Goal: Information Seeking & Learning: Learn about a topic

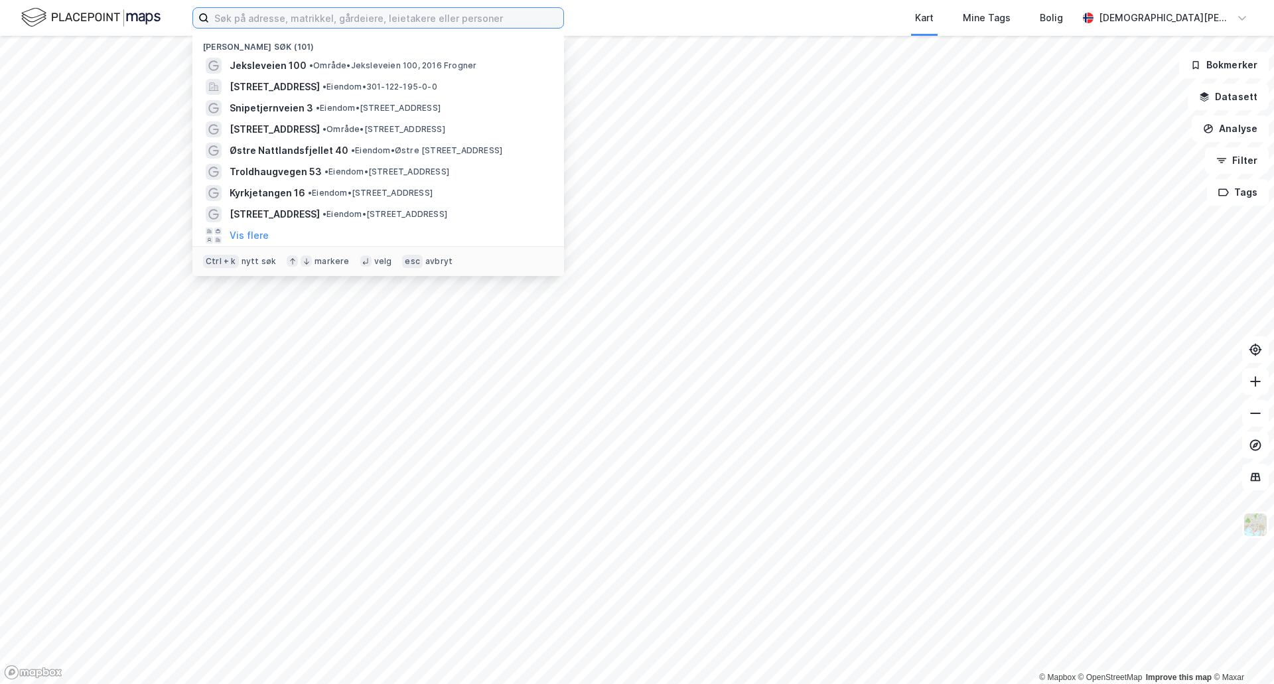
click at [293, 15] on input at bounding box center [386, 18] width 354 height 20
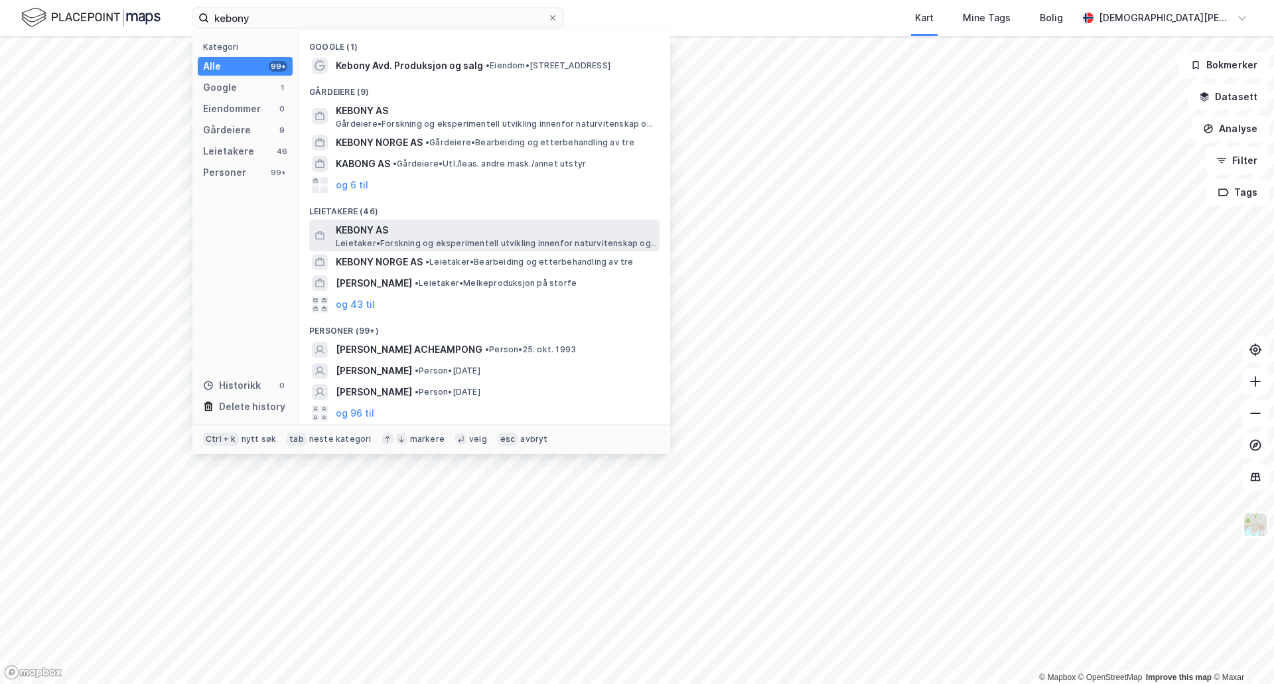
click at [464, 241] on span "Leietaker • Forskning og eksperimentell utvikling innenfor naturvitenskap og te…" at bounding box center [496, 243] width 321 height 11
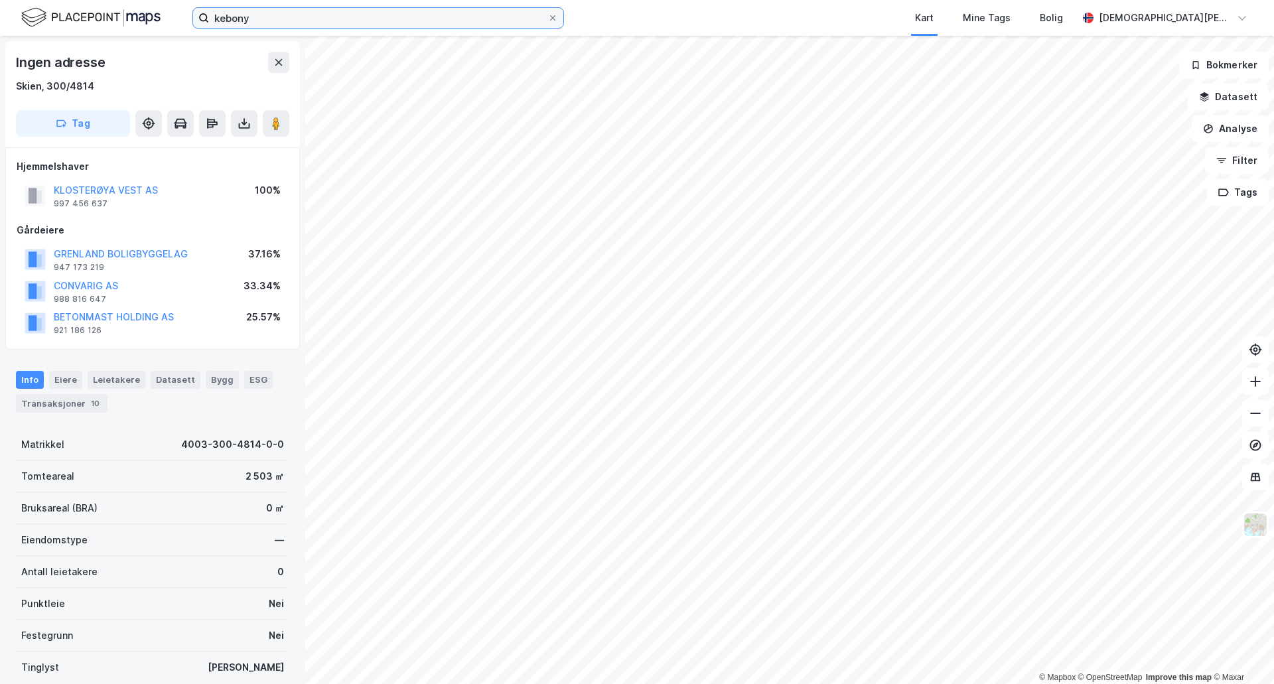
click at [476, 19] on input "kebony" at bounding box center [378, 18] width 338 height 20
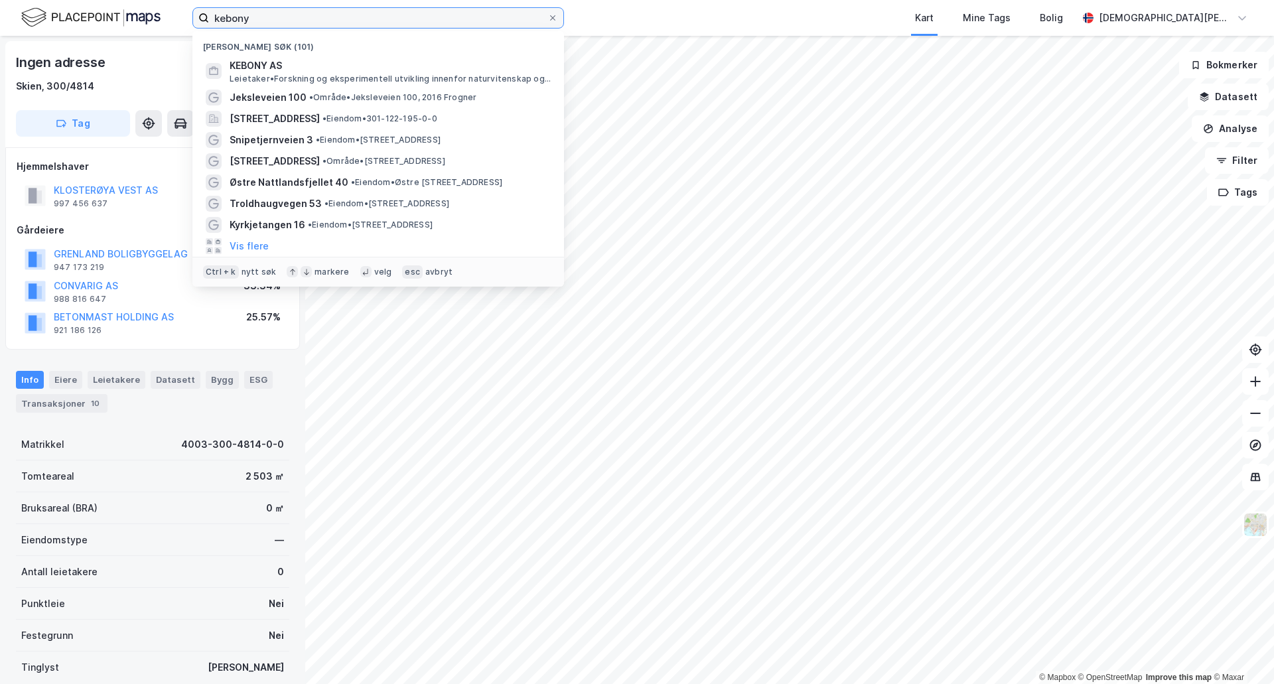
click at [435, 17] on input "kebony" at bounding box center [378, 18] width 338 height 20
click at [458, 19] on input "kebony" at bounding box center [378, 18] width 338 height 20
click at [626, 24] on div "kebony Nylige søk (101) KEBONY AS Leietaker • Forskning og eksperimentell utvik…" at bounding box center [637, 18] width 1274 height 36
click at [484, 16] on input "kebony" at bounding box center [378, 18] width 338 height 20
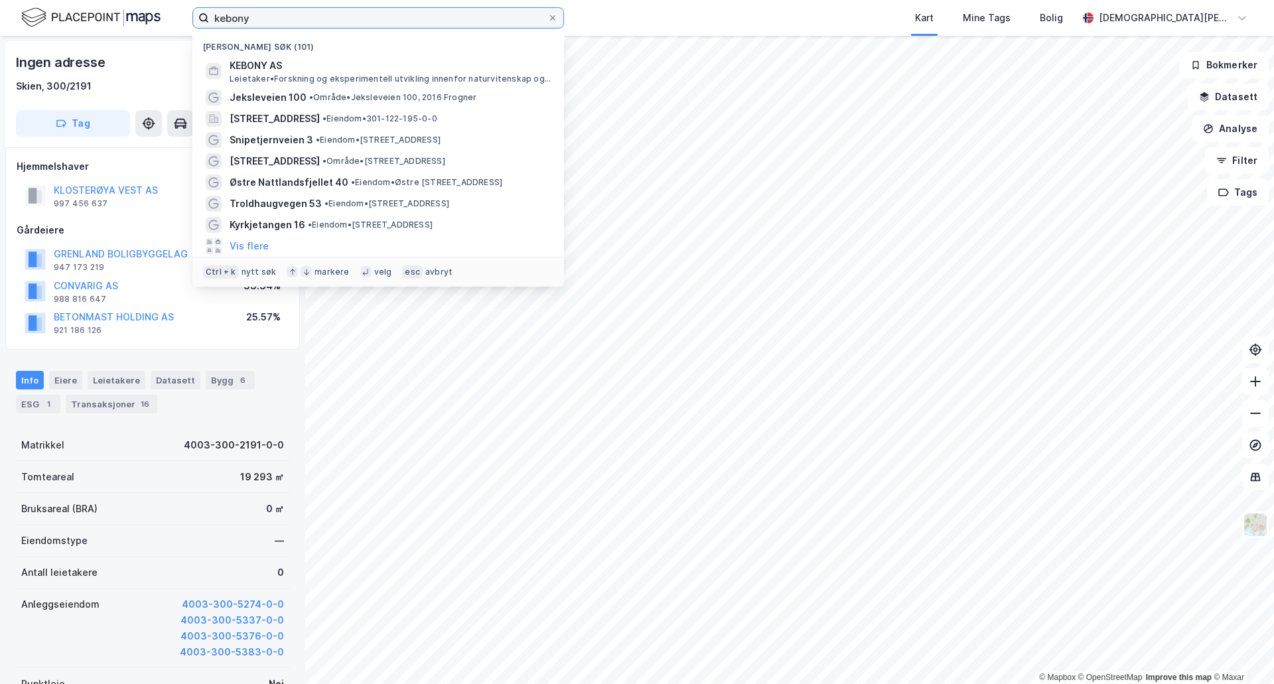
click at [383, 18] on input "kebony" at bounding box center [378, 18] width 338 height 20
click at [436, 22] on input "kebony" at bounding box center [378, 18] width 338 height 20
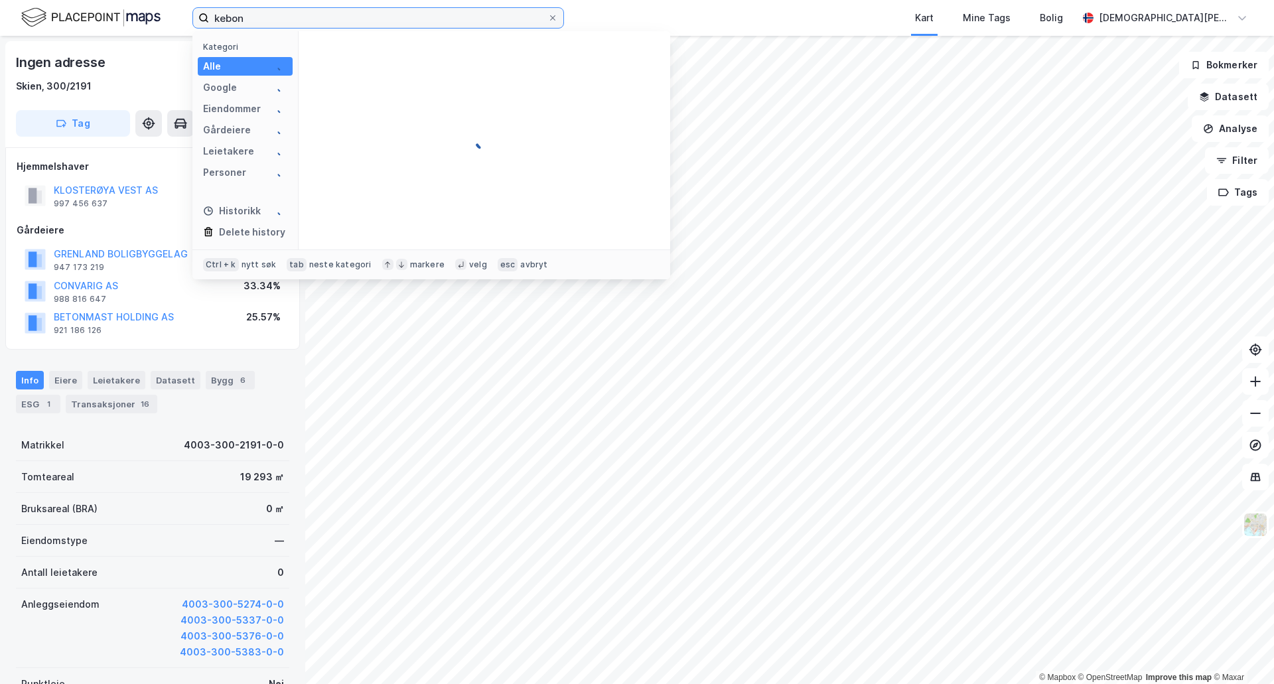
type input "kebony"
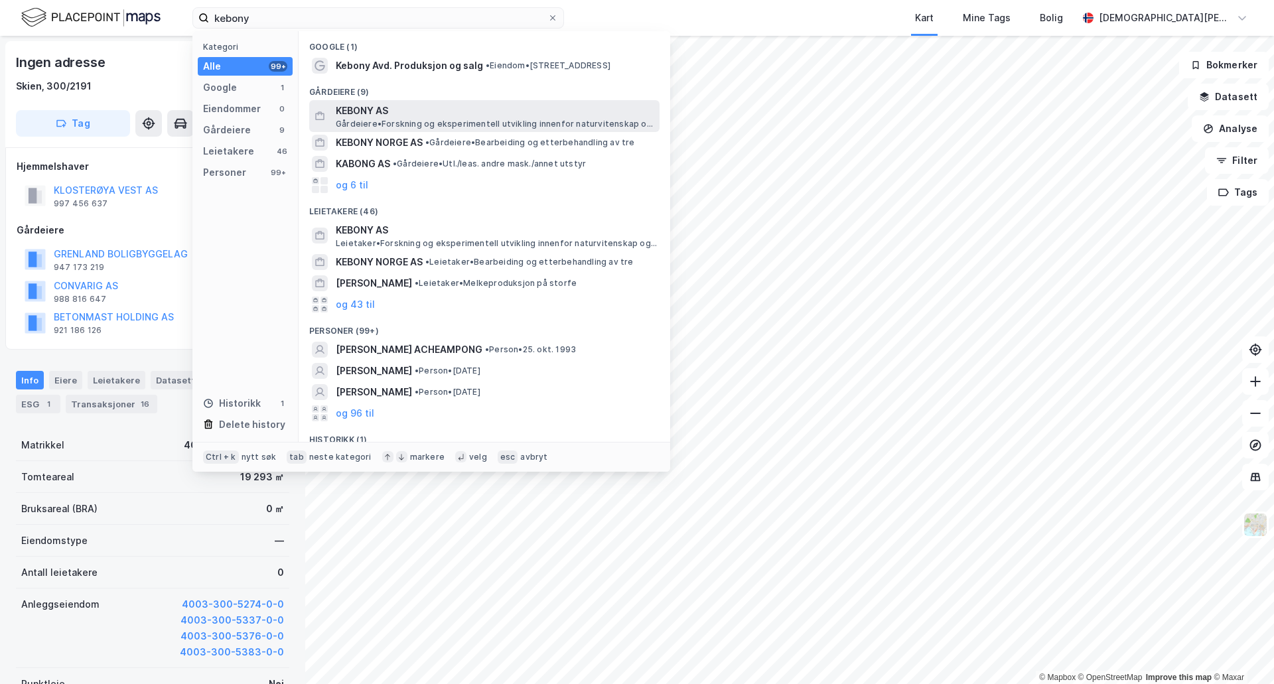
click at [514, 103] on span "KEBONY AS" at bounding box center [495, 111] width 318 height 16
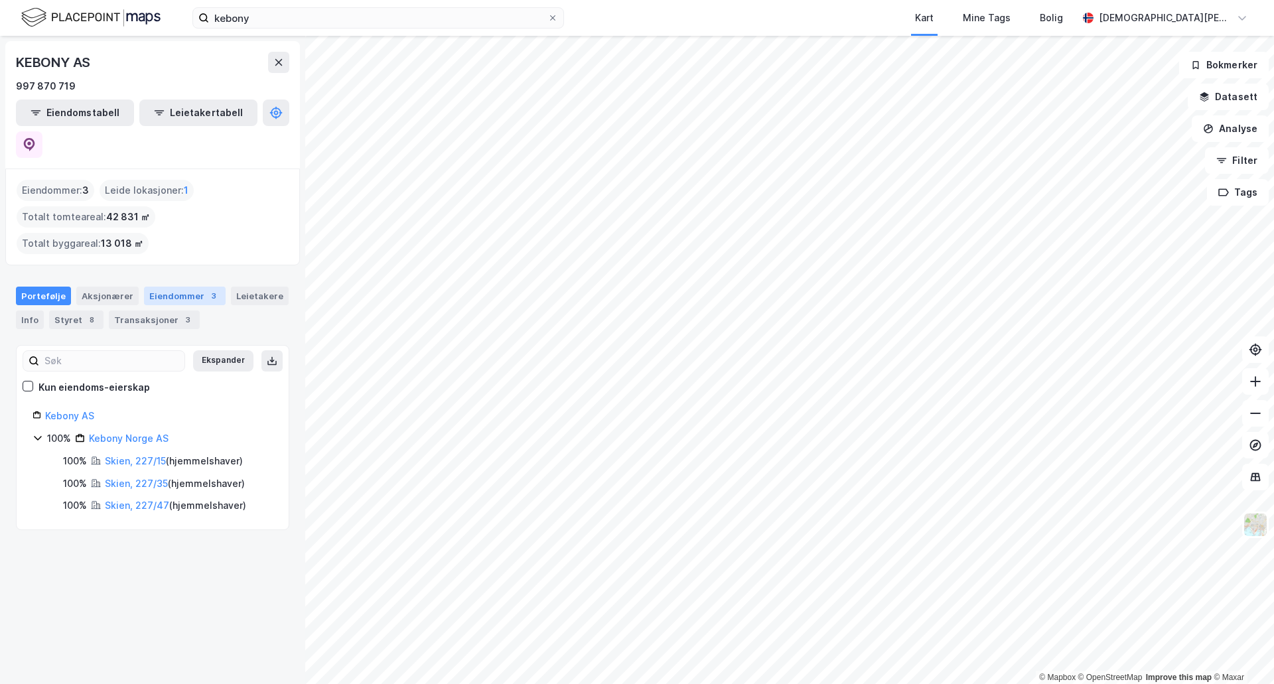
click at [162, 287] on div "Eiendommer 3" at bounding box center [185, 296] width 82 height 19
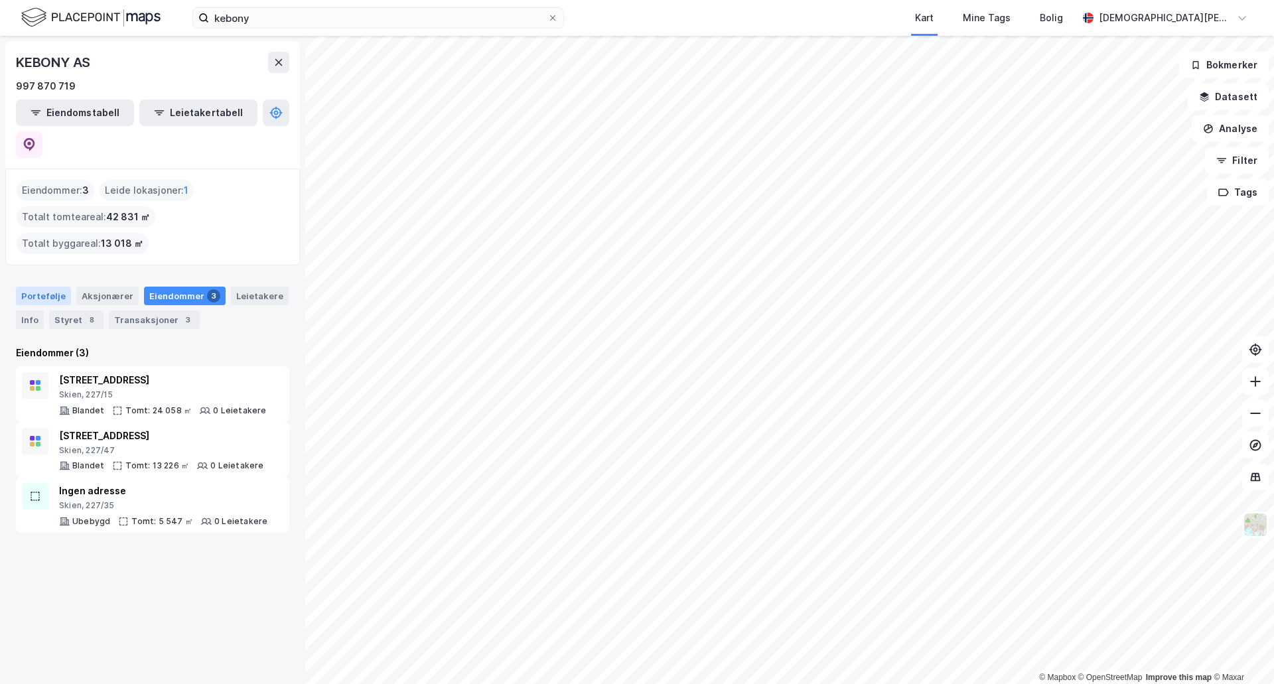
click at [31, 287] on div "Portefølje" at bounding box center [43, 296] width 55 height 19
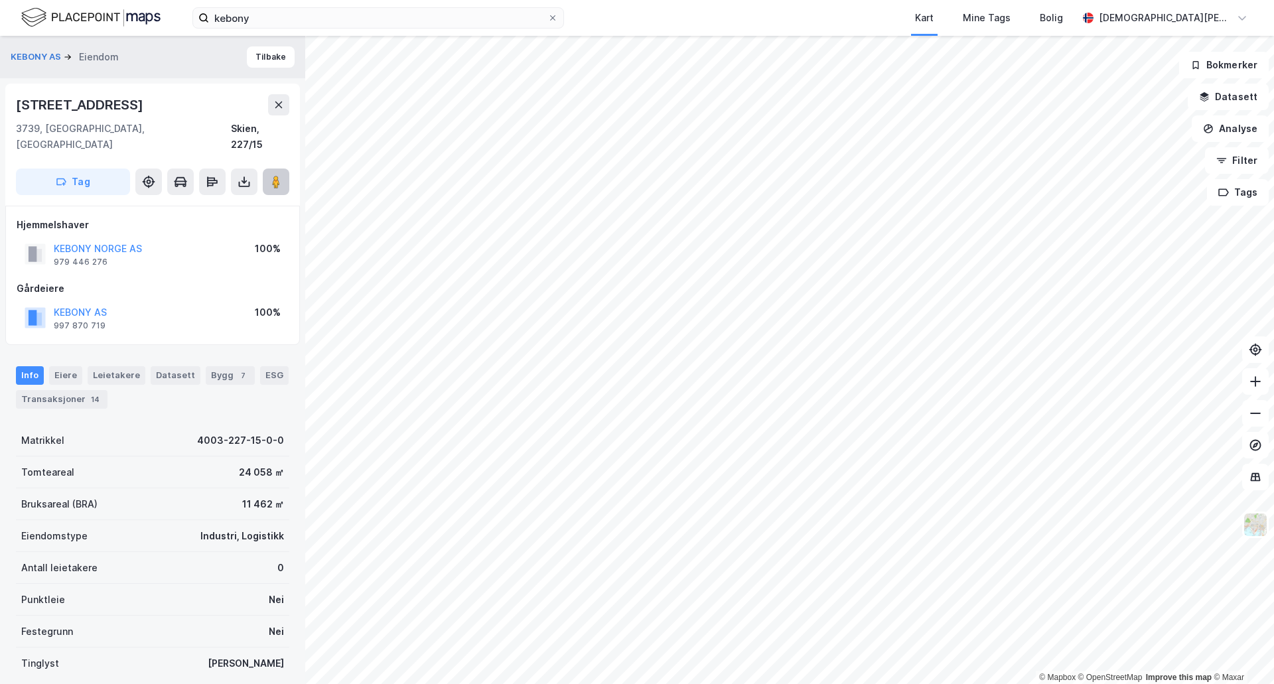
click at [276, 175] on image at bounding box center [276, 181] width 8 height 13
click at [293, 16] on input "kebony" at bounding box center [378, 18] width 338 height 20
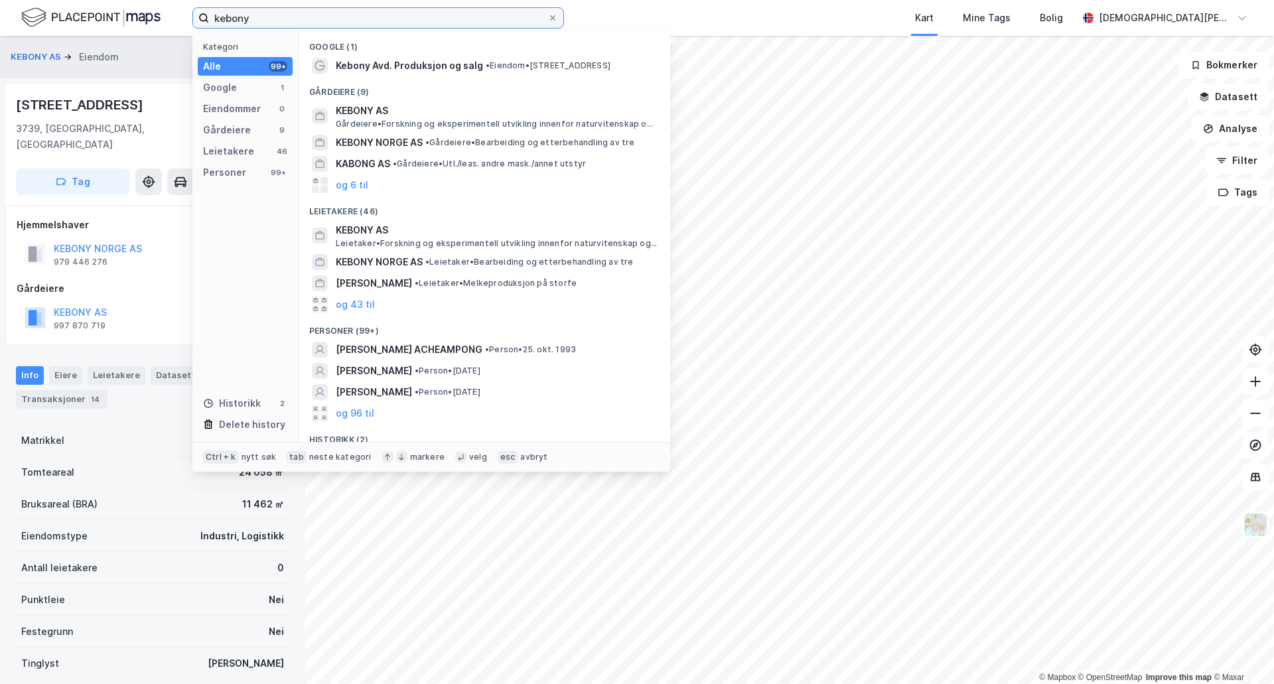
click at [293, 16] on input "kebony" at bounding box center [378, 18] width 338 height 20
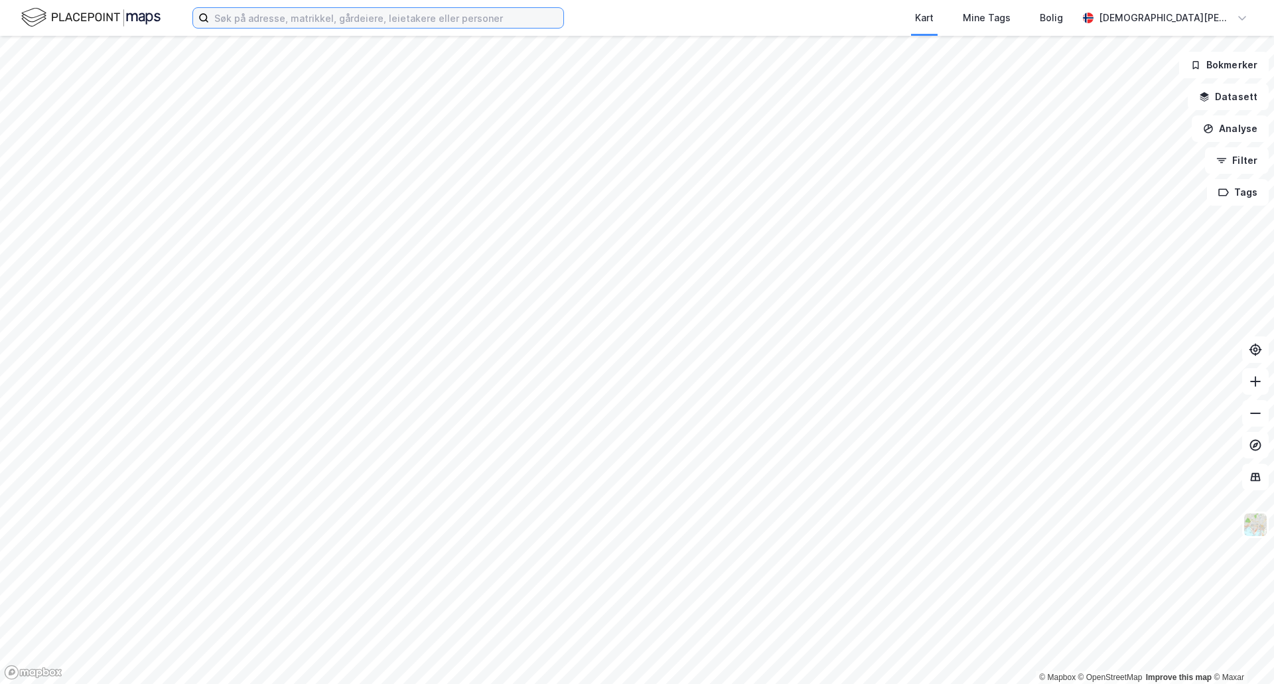
click at [426, 22] on input at bounding box center [386, 18] width 354 height 20
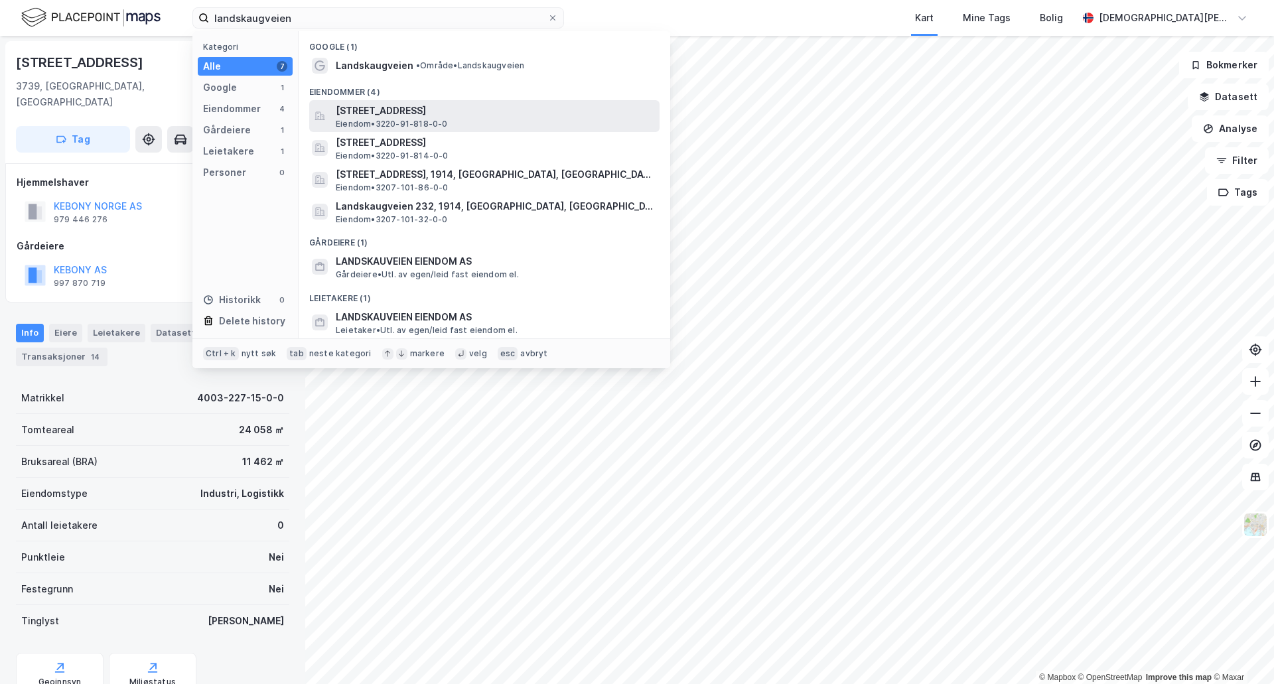
click at [525, 127] on div "[STREET_ADDRESS], ENEBAKK Eiendom • 3220-91-818-0-0" at bounding box center [496, 116] width 321 height 27
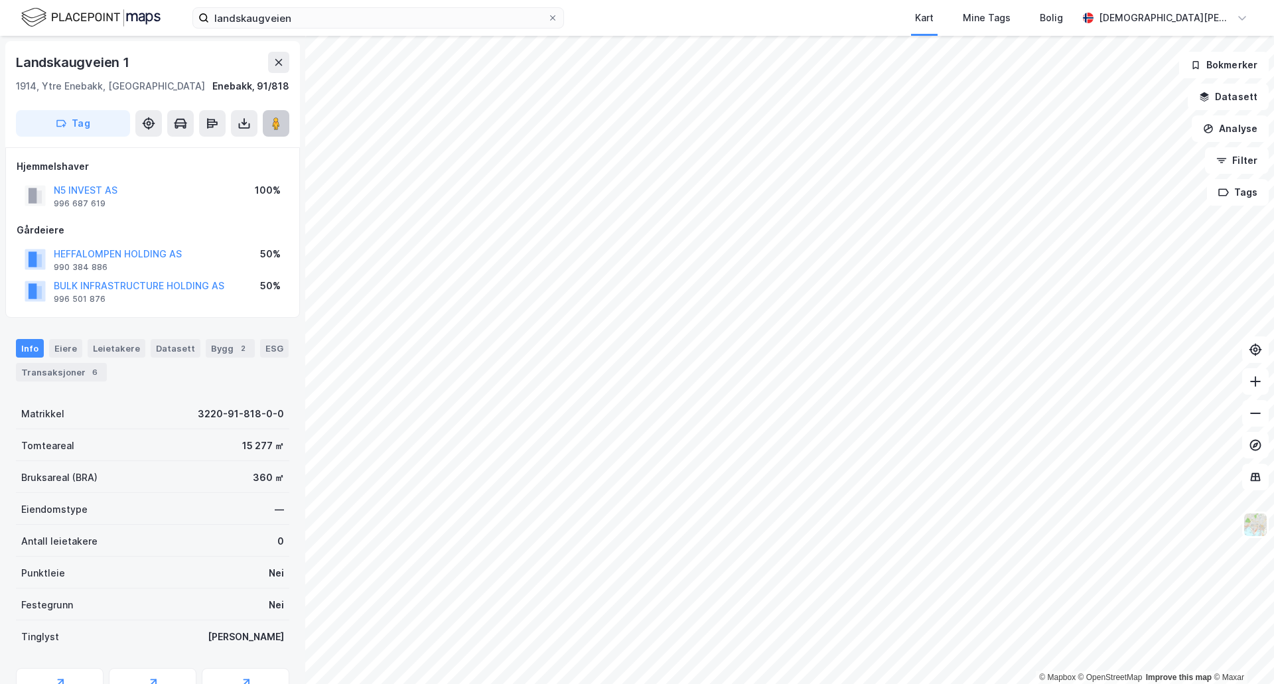
click at [273, 115] on button at bounding box center [276, 123] width 27 height 27
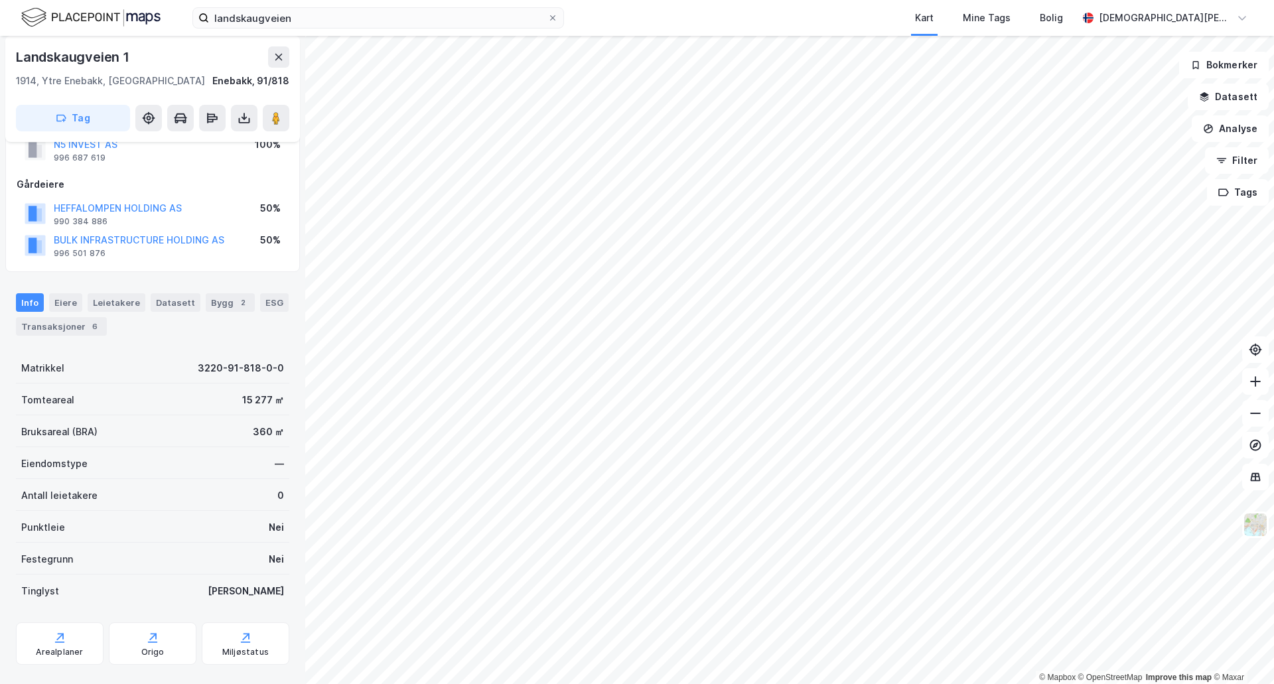
scroll to position [70, 0]
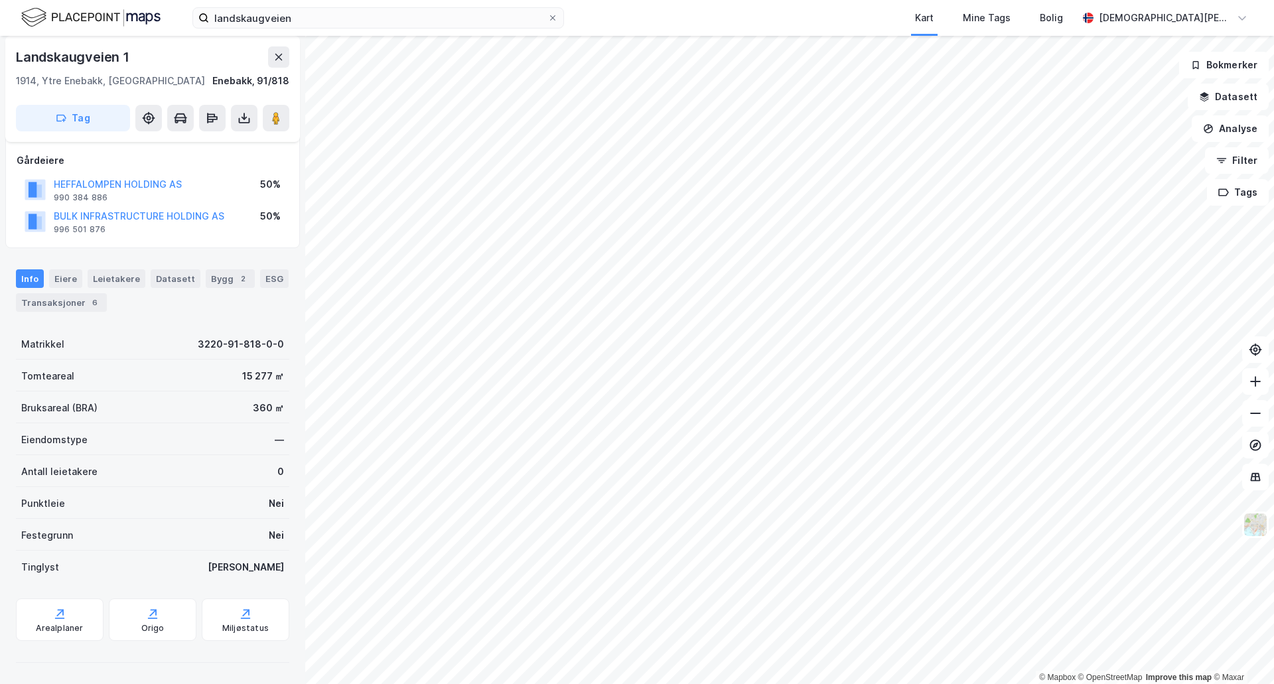
scroll to position [70, 0]
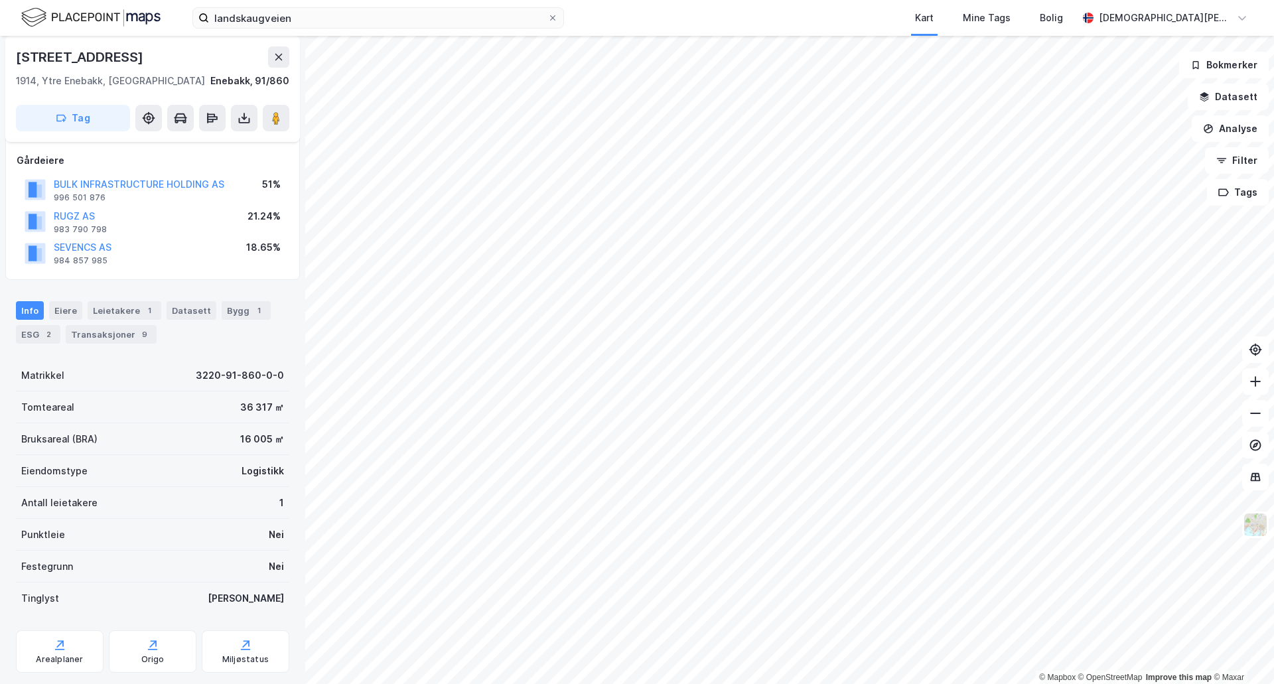
scroll to position [70, 0]
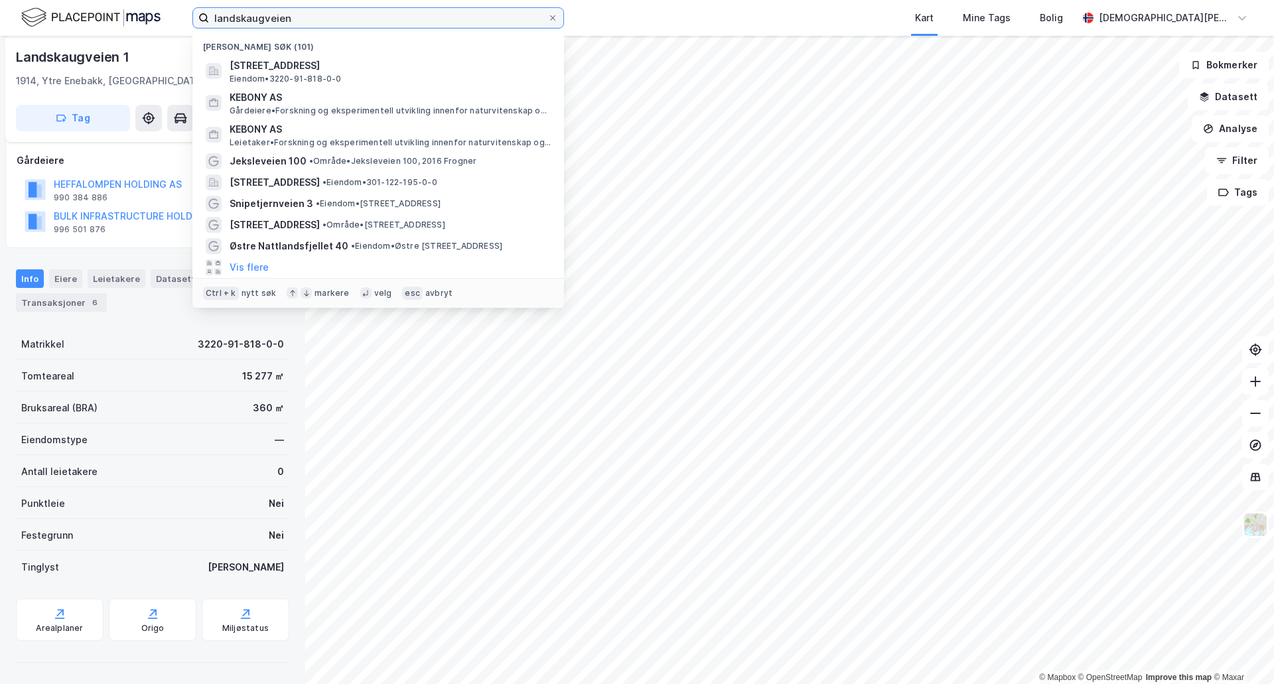
click at [336, 27] on input "landskaugveien" at bounding box center [378, 18] width 338 height 20
click at [335, 23] on input "landskaugveien" at bounding box center [378, 18] width 338 height 20
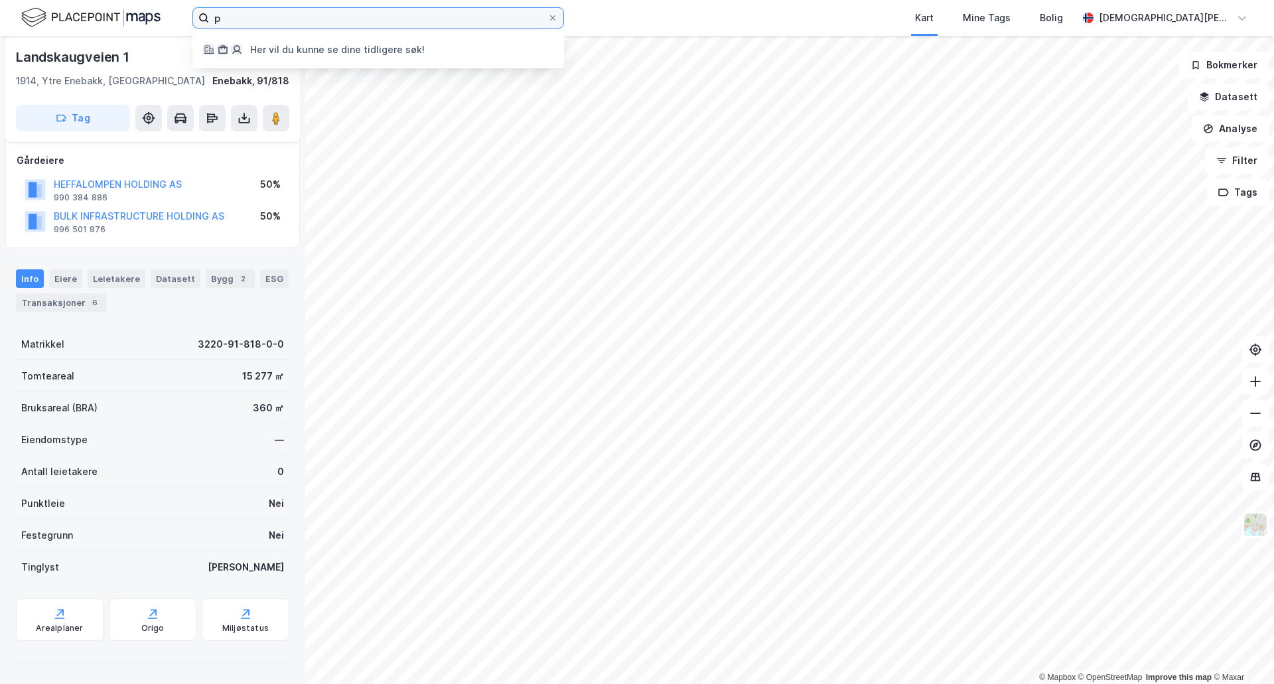
type input "p"
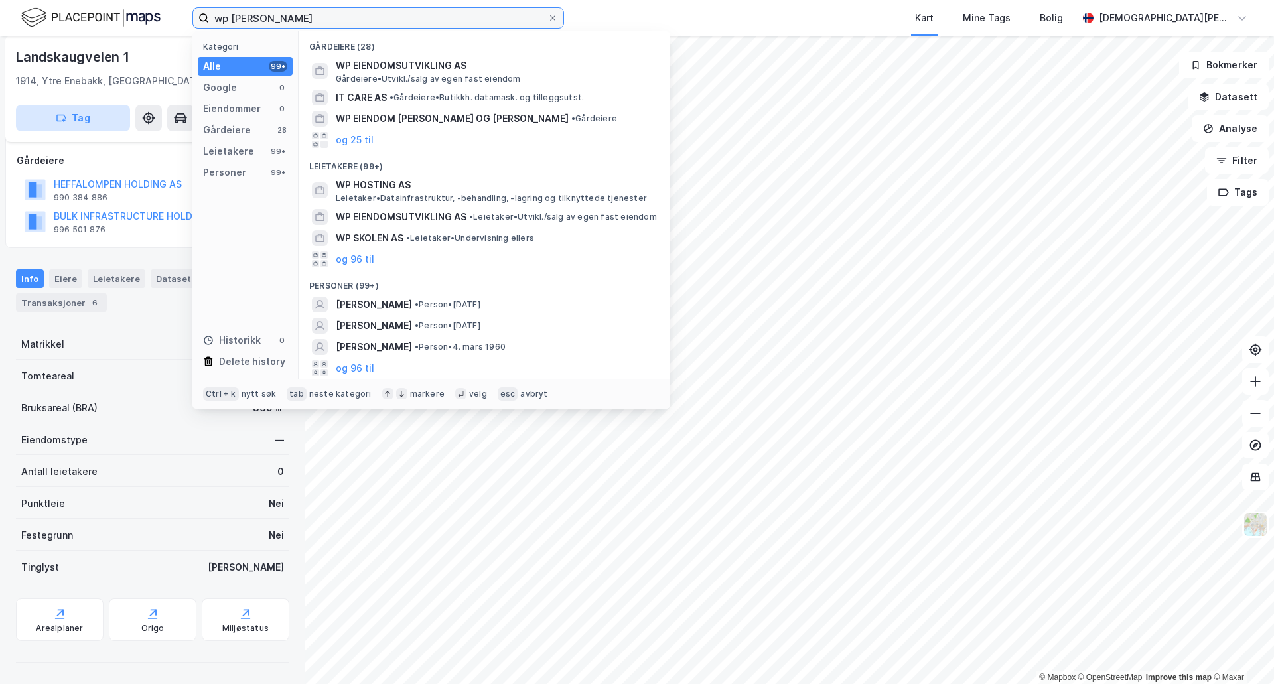
type input "wp [PERSON_NAME]"
click at [553, 16] on icon at bounding box center [553, 18] width 8 height 8
click at [547, 16] on input "wp [PERSON_NAME]" at bounding box center [378, 18] width 338 height 20
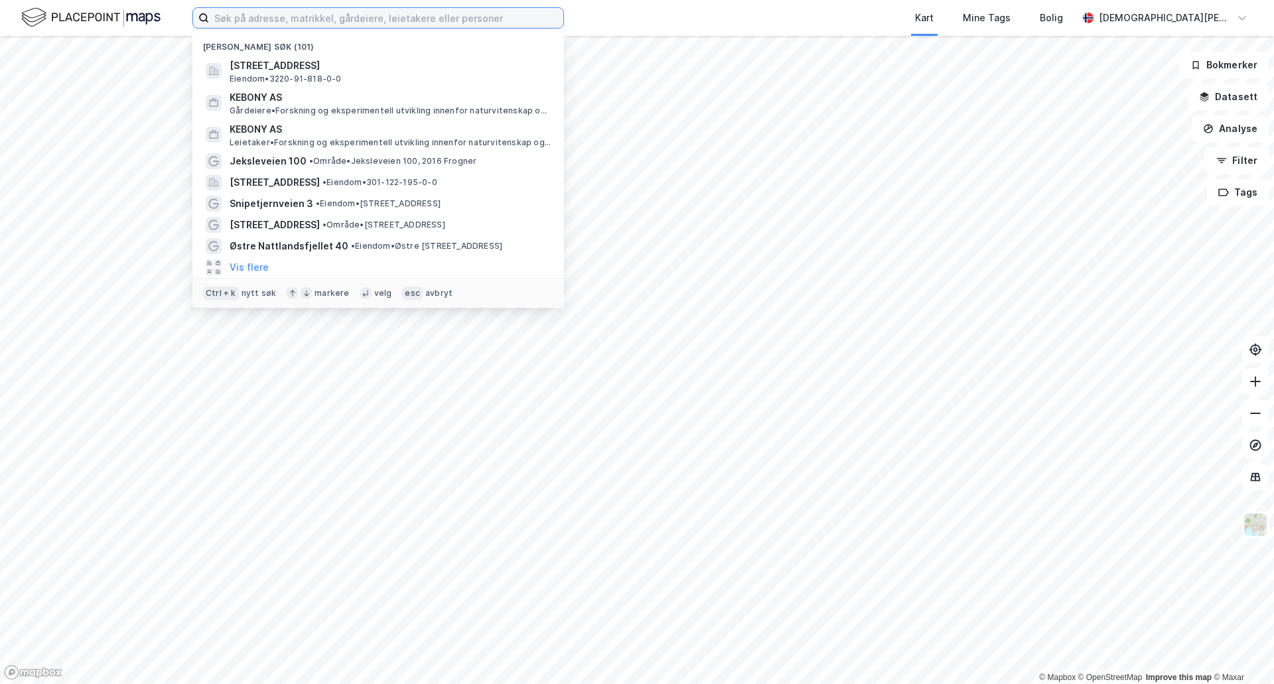
click at [425, 19] on input at bounding box center [386, 18] width 354 height 20
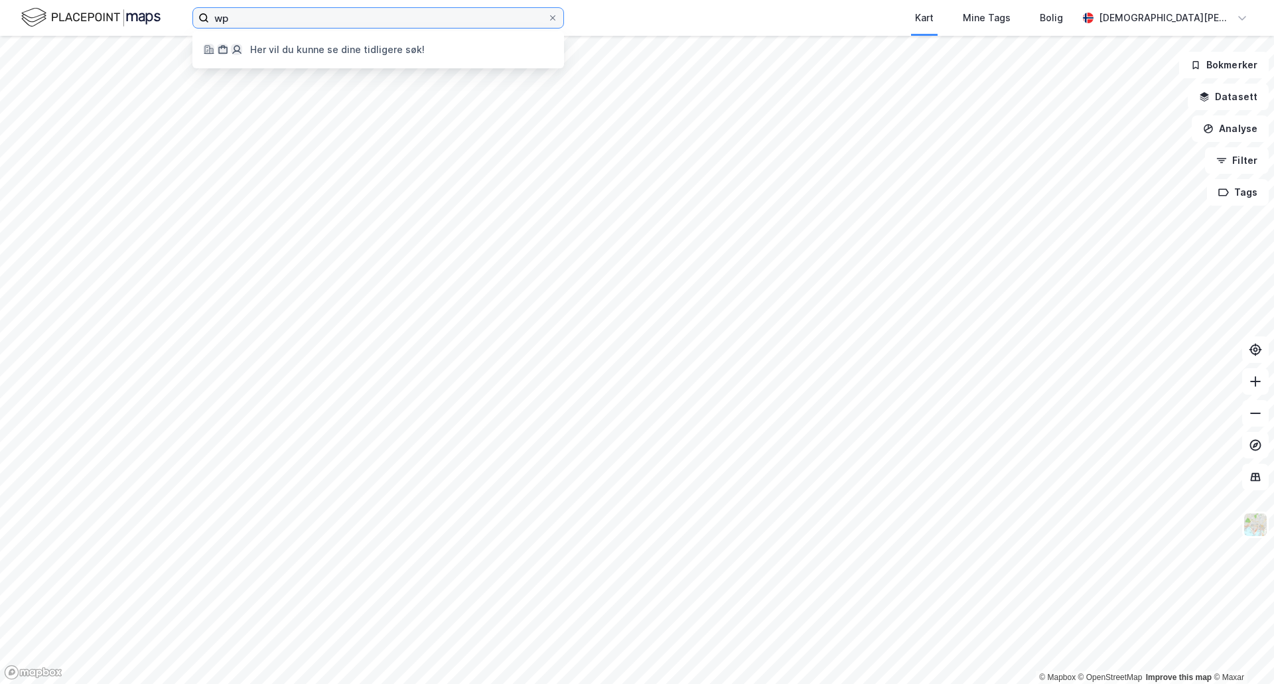
type input "w"
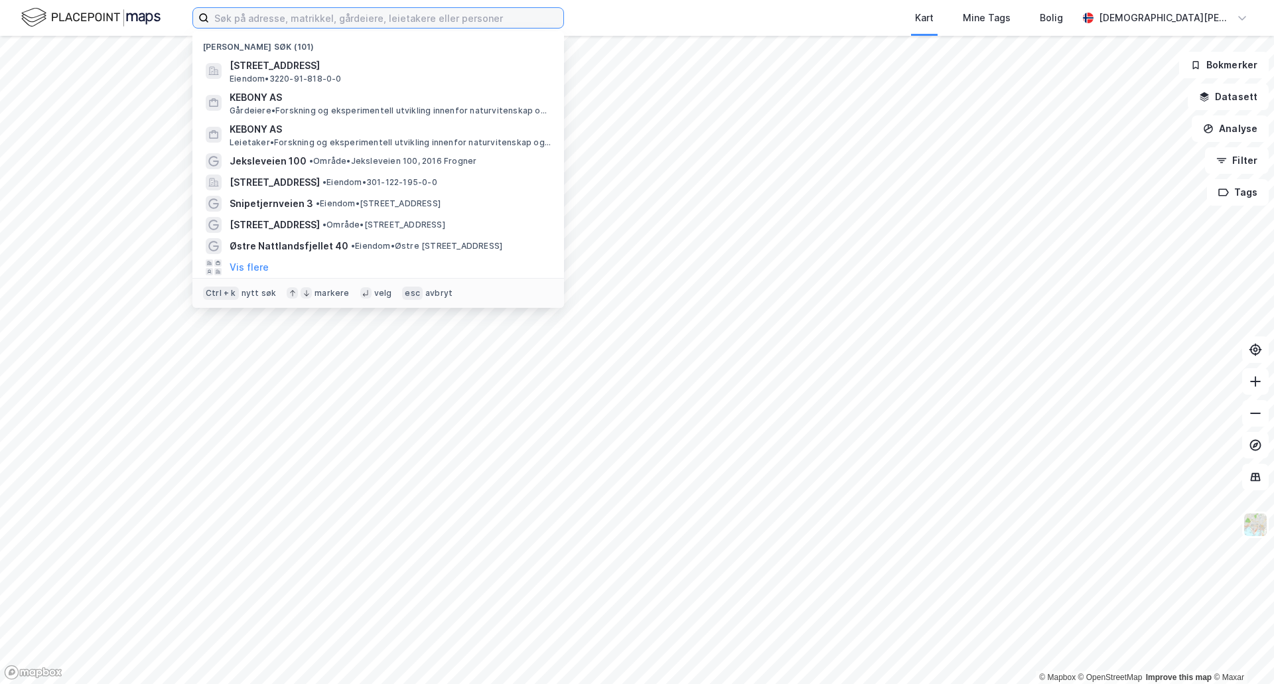
click at [377, 23] on input at bounding box center [386, 18] width 354 height 20
type input "."
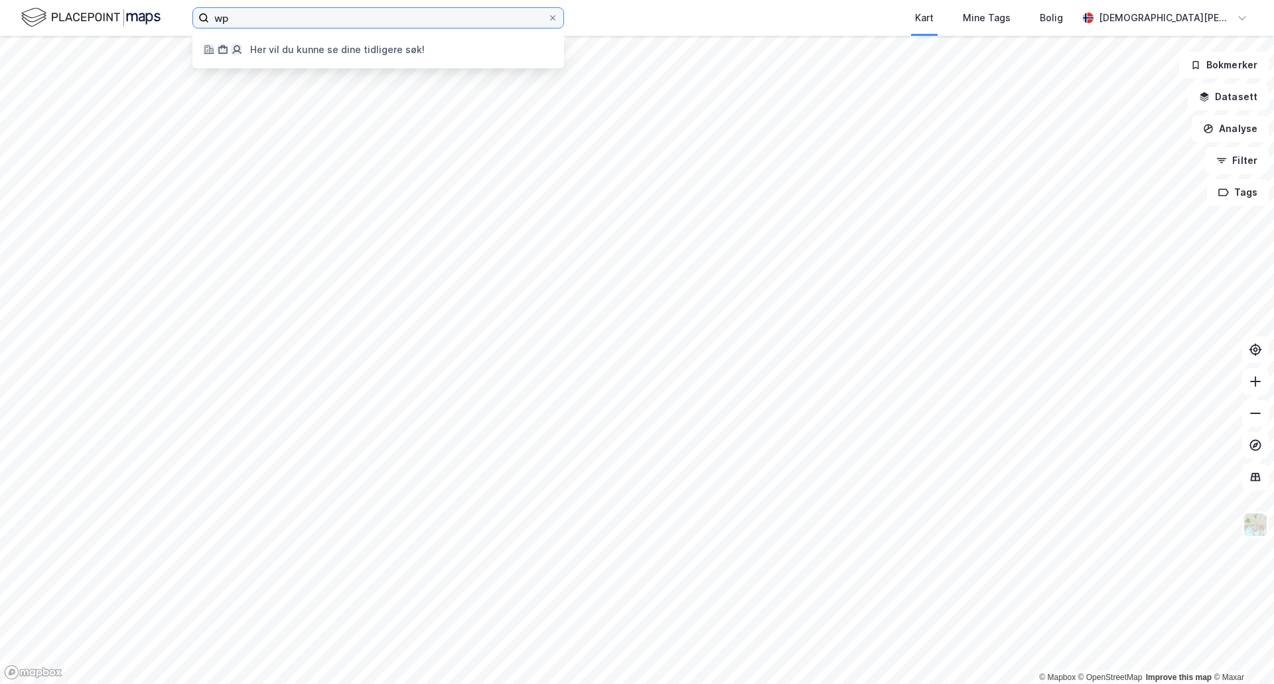
type input "w"
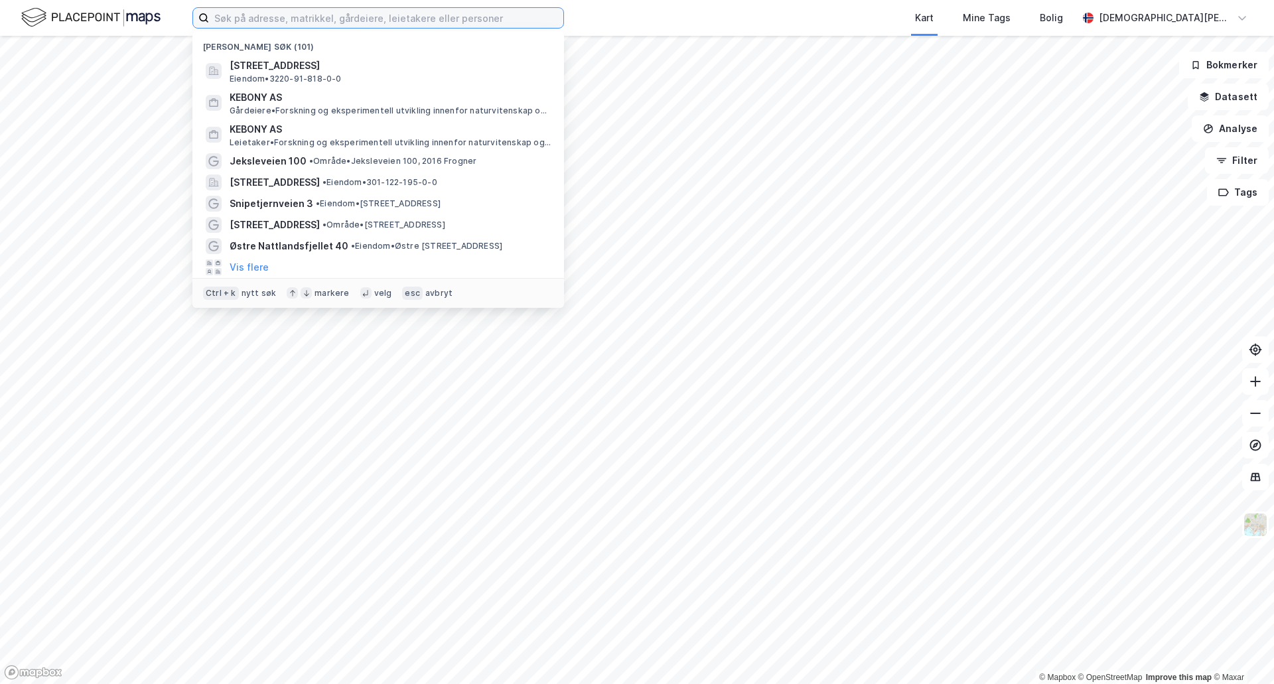
click at [374, 25] on input at bounding box center [386, 18] width 354 height 20
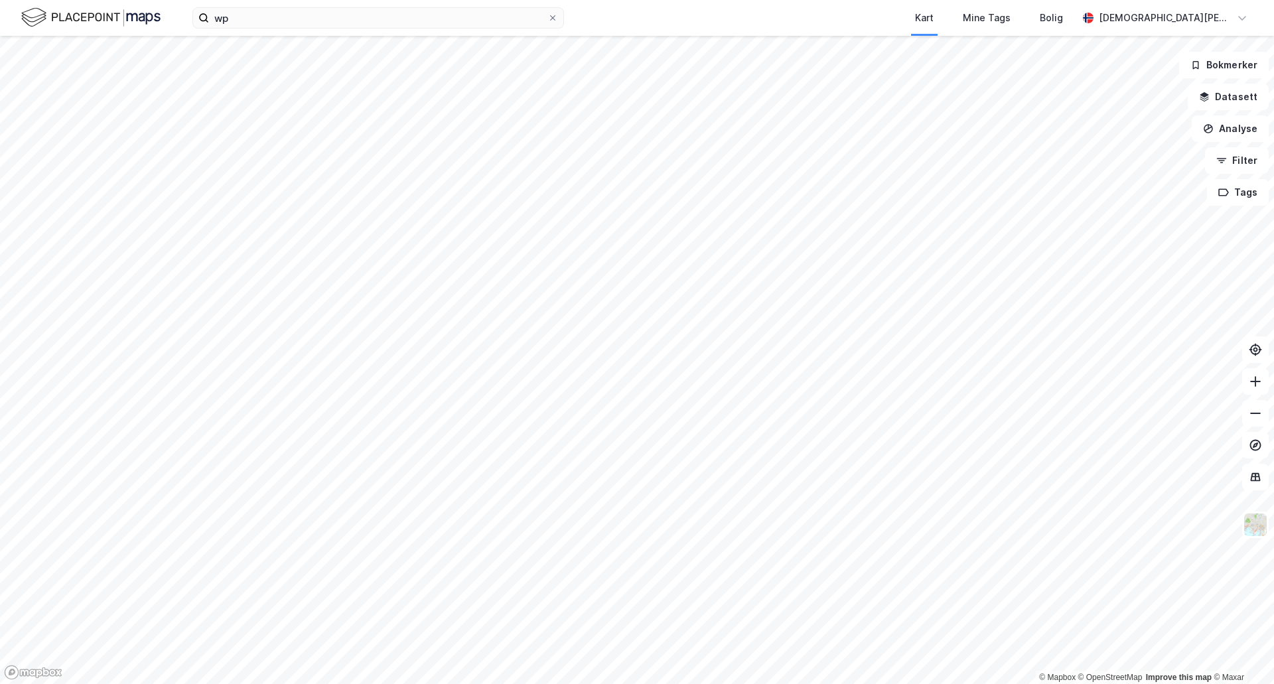
click at [766, 16] on div "Kart Mine Tags Bolig" at bounding box center [852, 18] width 450 height 36
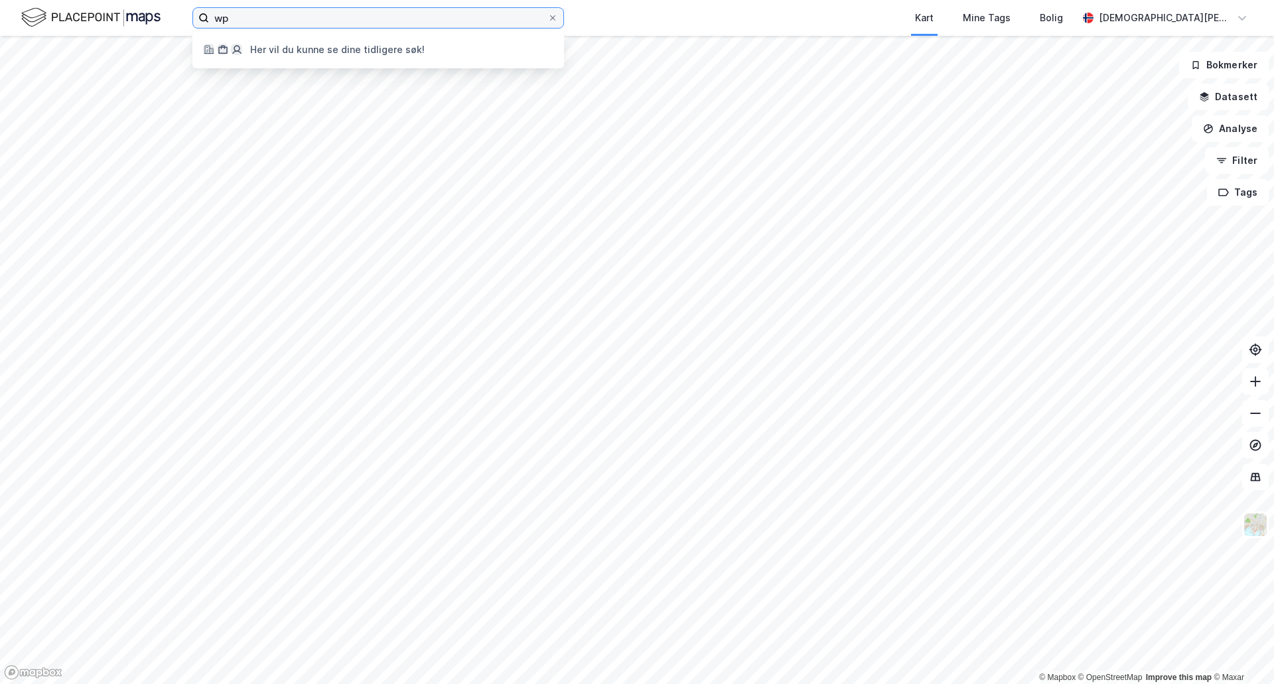
click at [407, 20] on input "wp" at bounding box center [378, 18] width 338 height 20
type input "w"
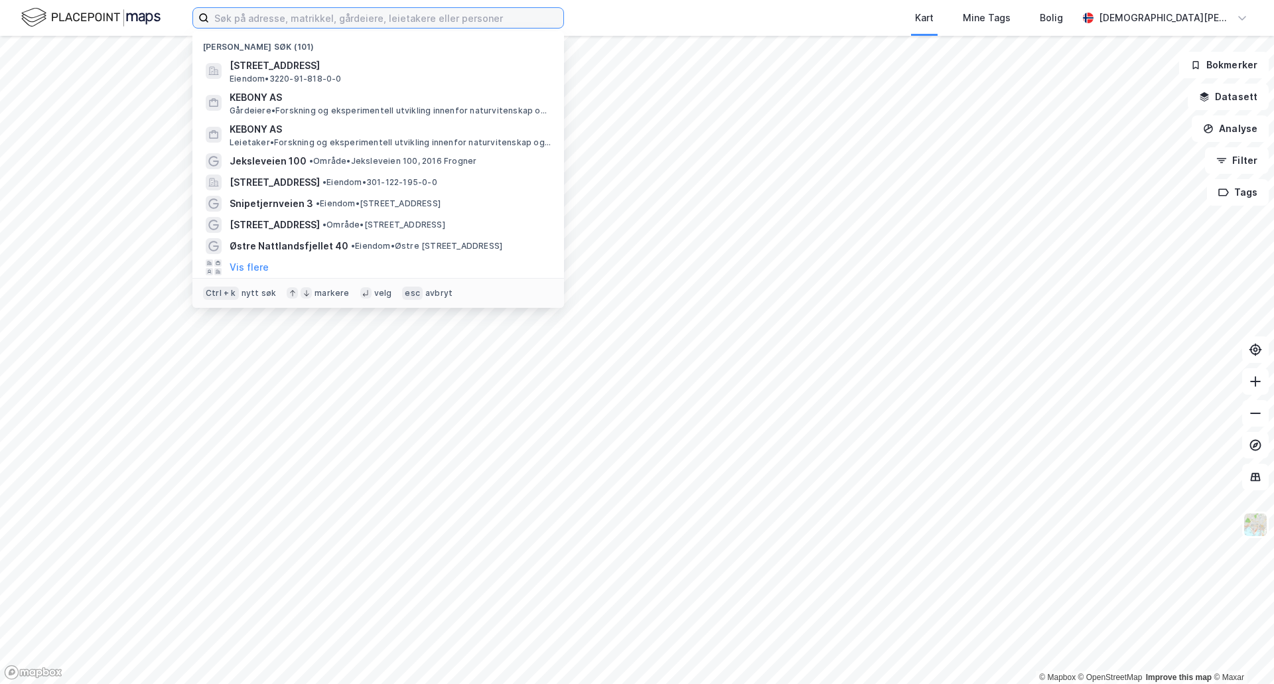
type input "k"
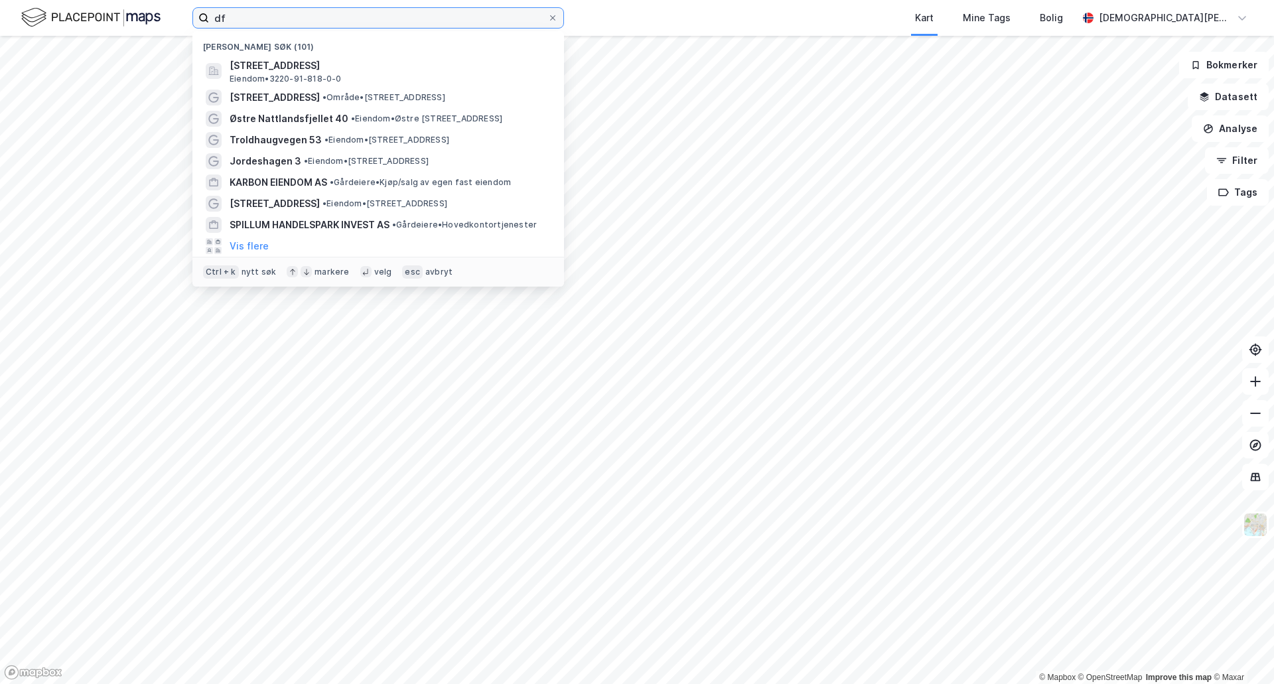
type input "dfd"
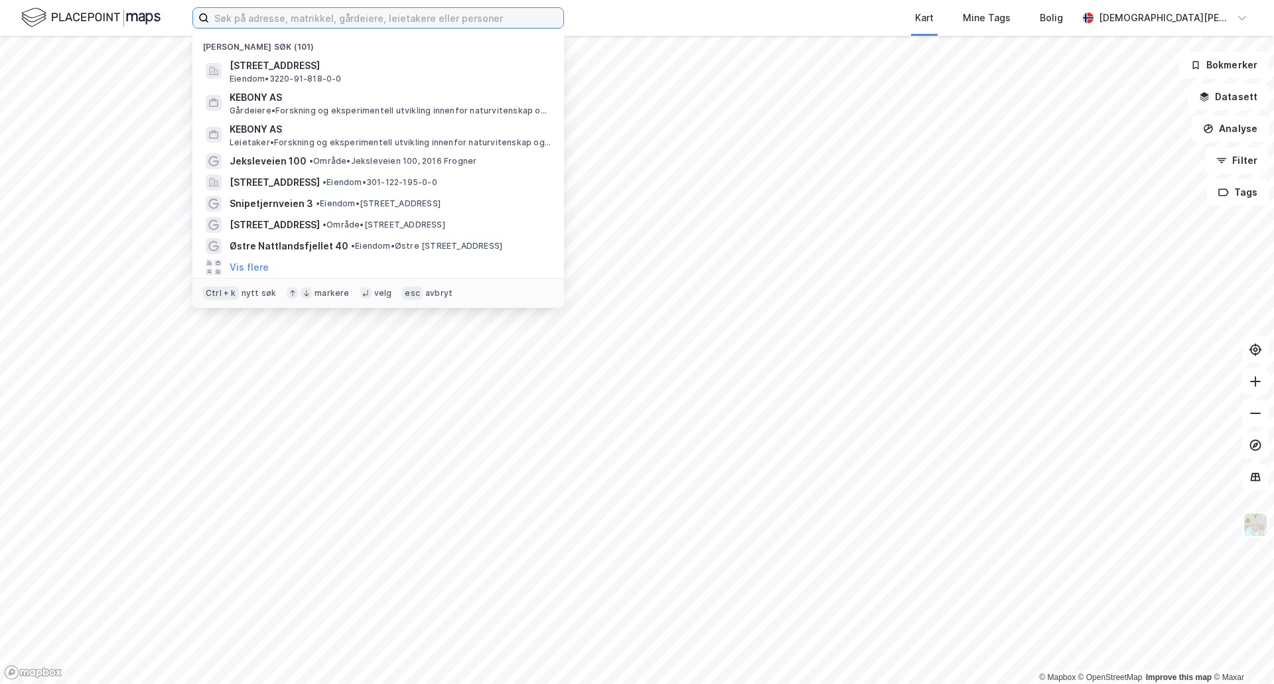
click at [330, 18] on input at bounding box center [386, 18] width 354 height 20
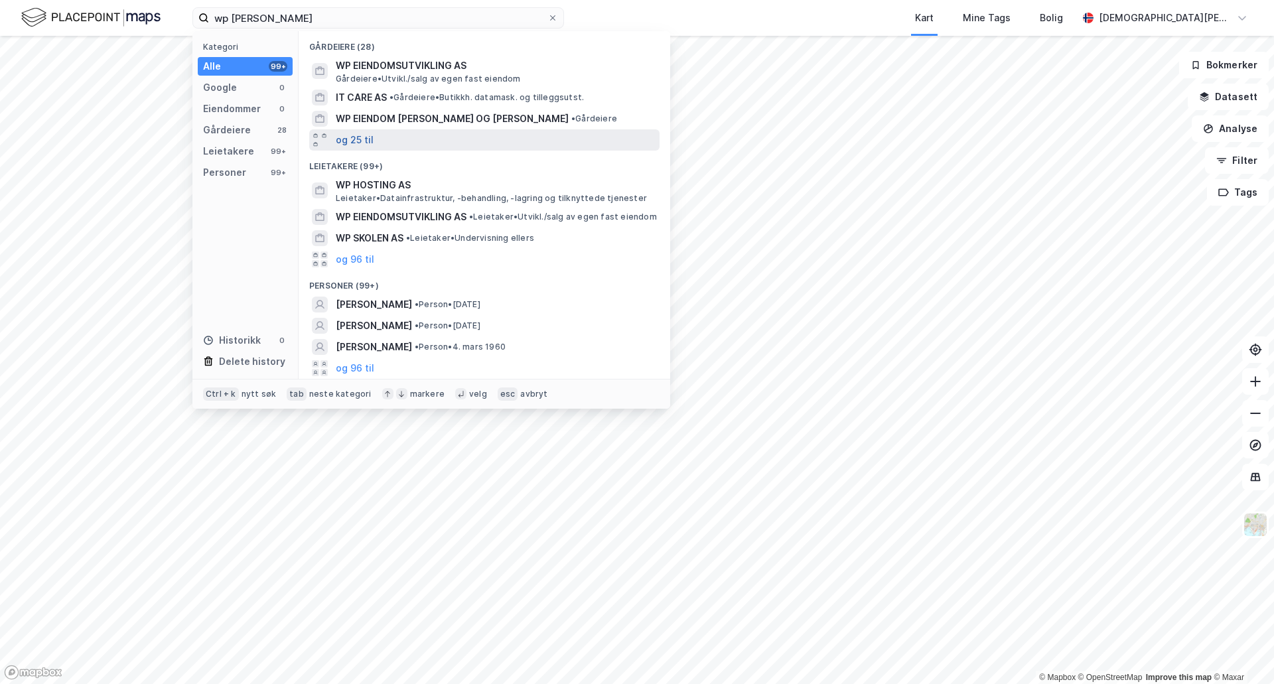
click at [350, 141] on button "og 25 til" at bounding box center [355, 140] width 38 height 16
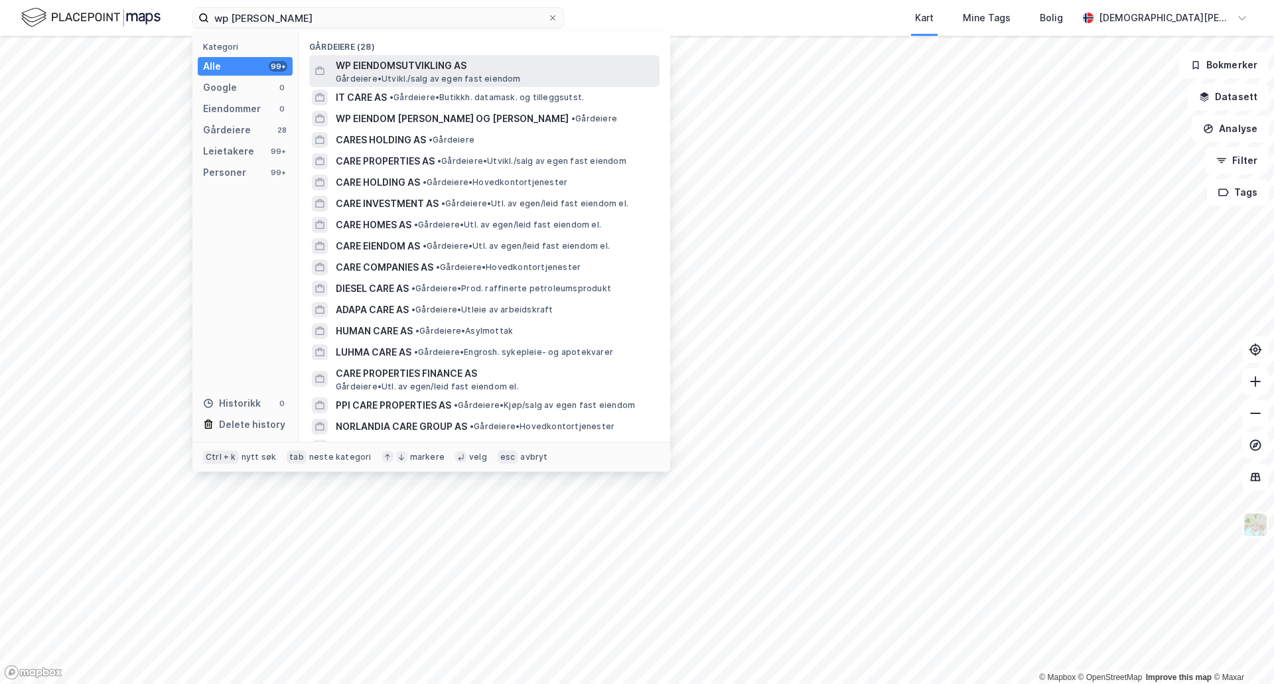
click at [420, 70] on span "WP EIENDOMSUTVIKLING AS" at bounding box center [495, 66] width 318 height 16
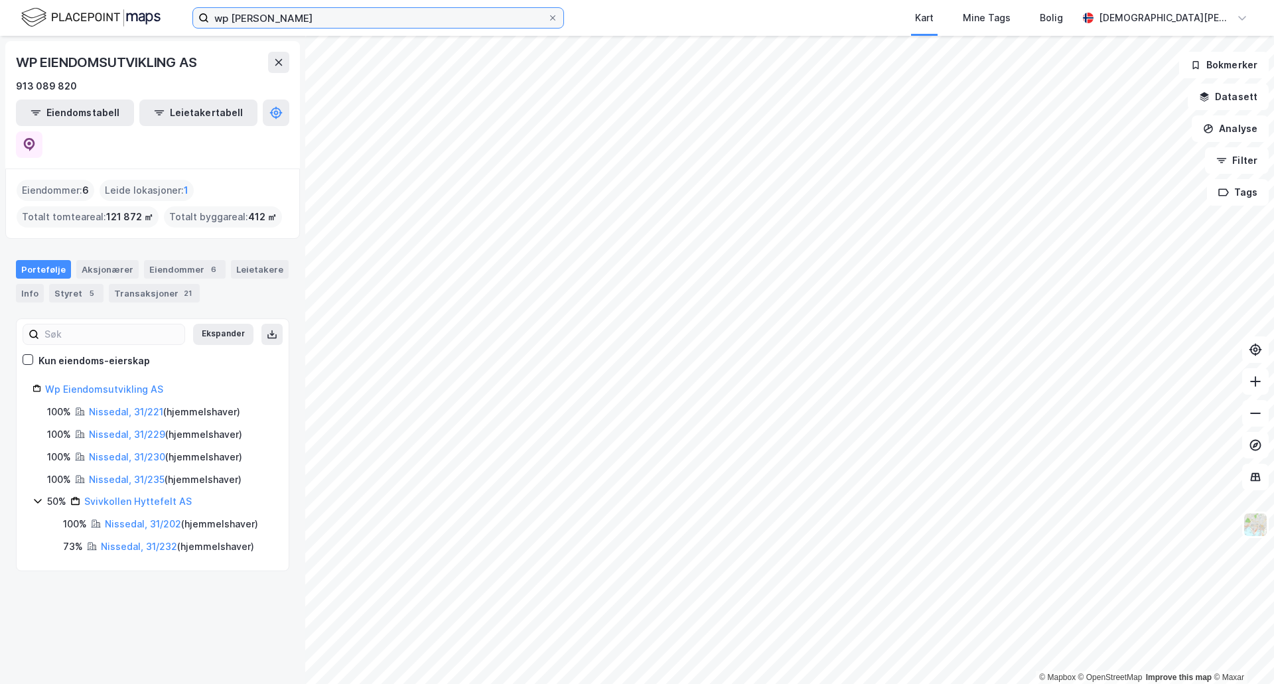
click at [396, 13] on input "wp [PERSON_NAME]" at bounding box center [378, 18] width 338 height 20
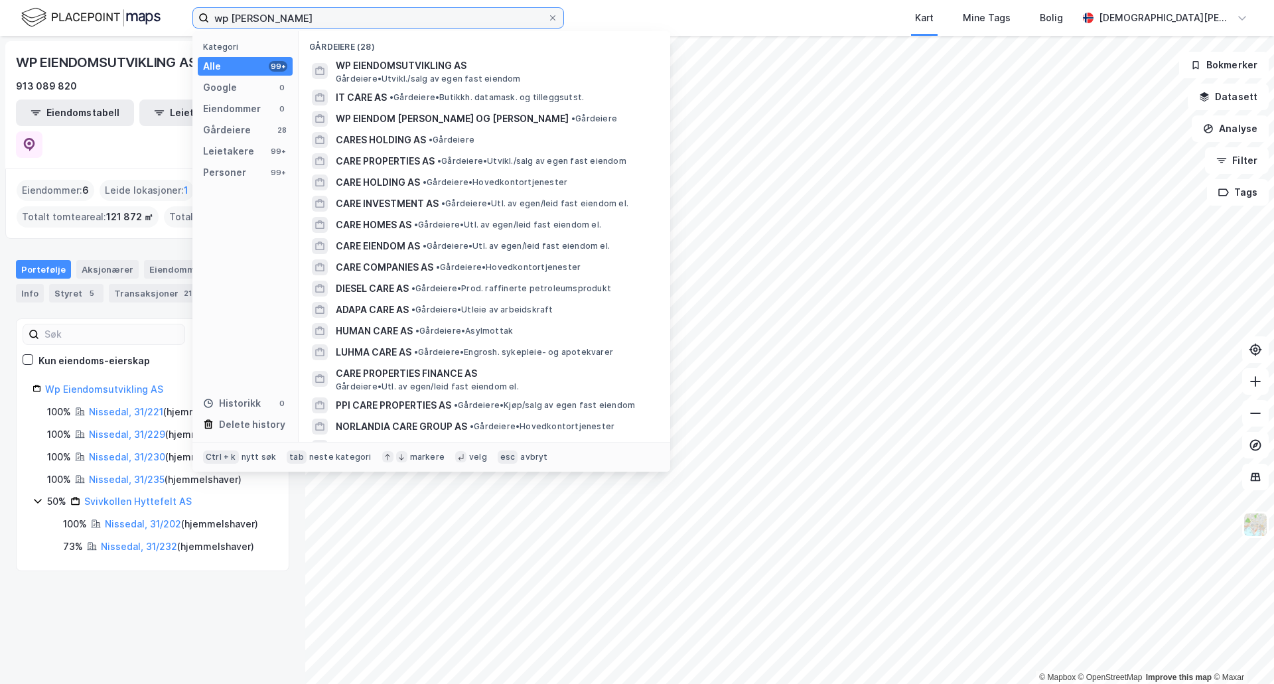
click at [396, 13] on input "wp [PERSON_NAME]" at bounding box center [378, 18] width 338 height 20
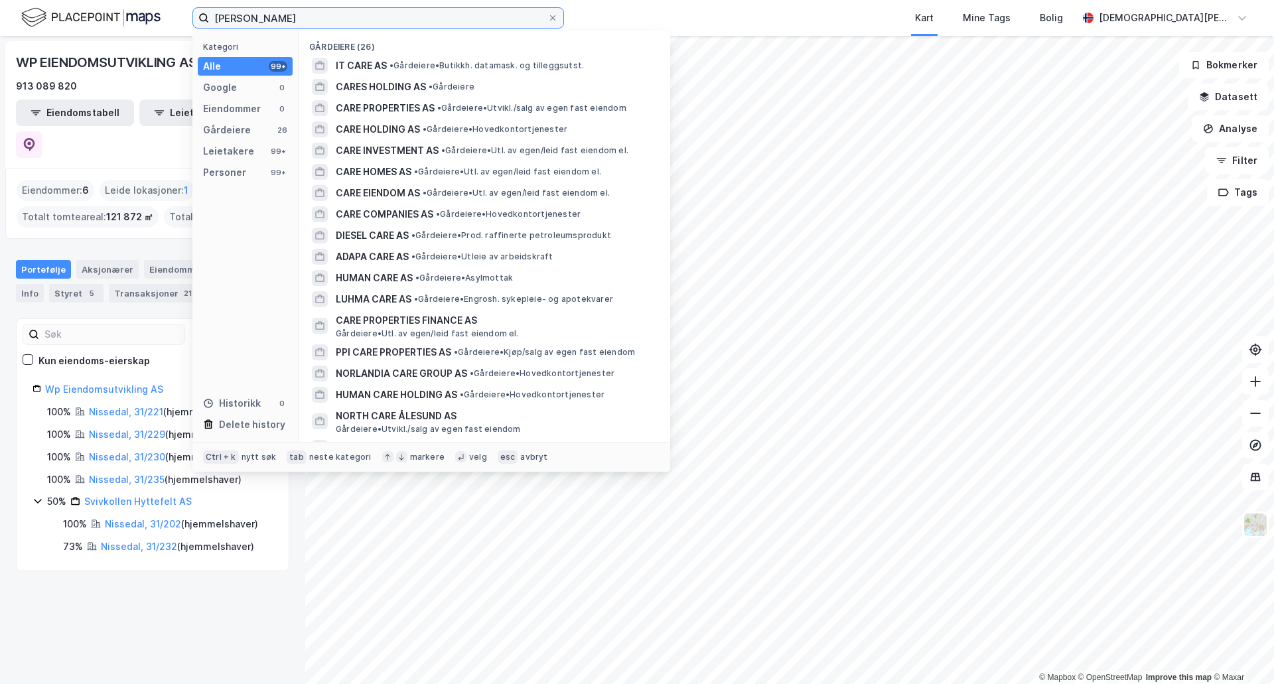
type input "carey"
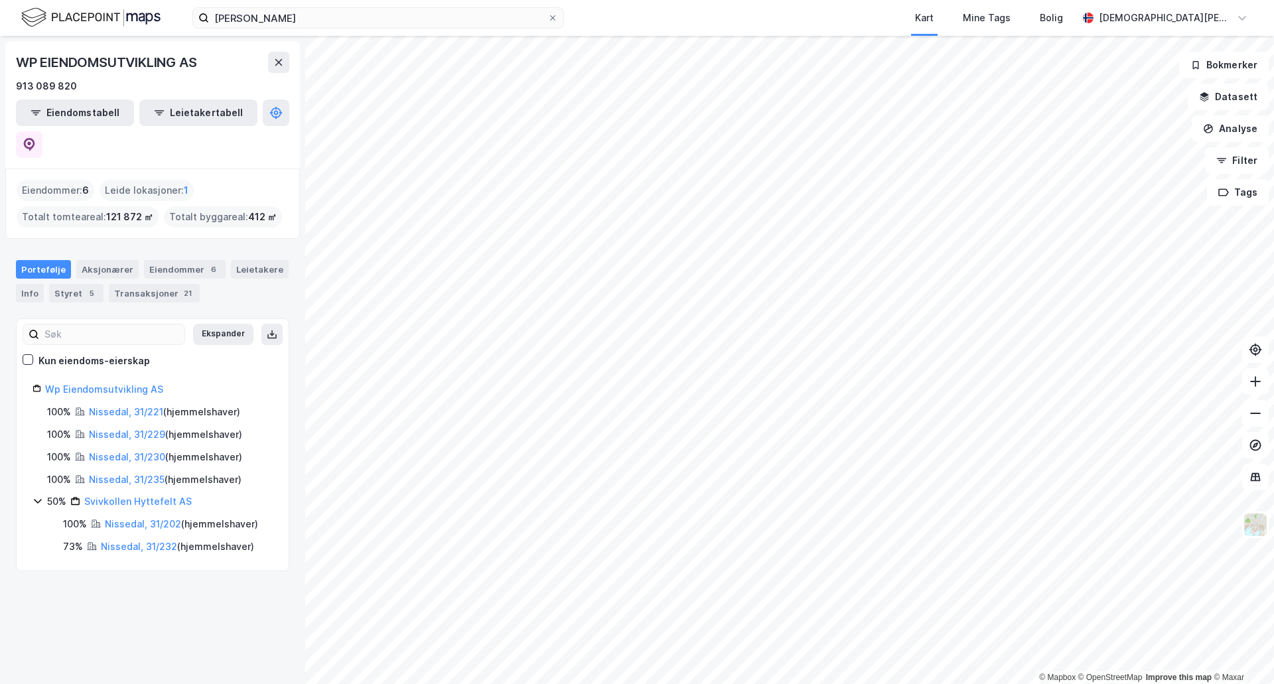
click at [188, 639] on div "WP EIENDOMSUTVIKLING AS 913 089 820 Eiendomstabell Leietakertabell Eiendommer :…" at bounding box center [152, 360] width 305 height 648
